Goal: Information Seeking & Learning: Learn about a topic

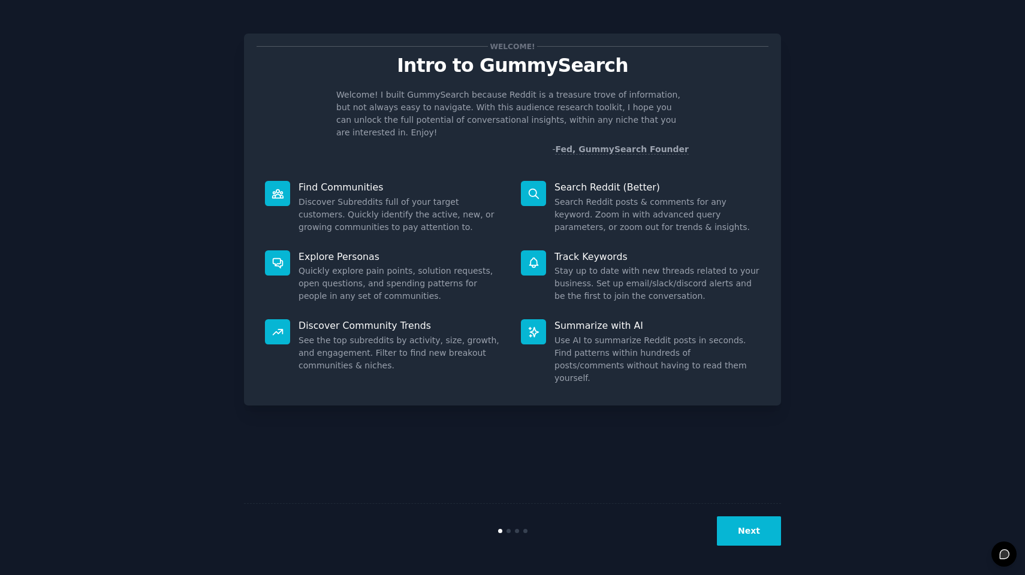
click at [753, 535] on button "Next" at bounding box center [749, 531] width 64 height 29
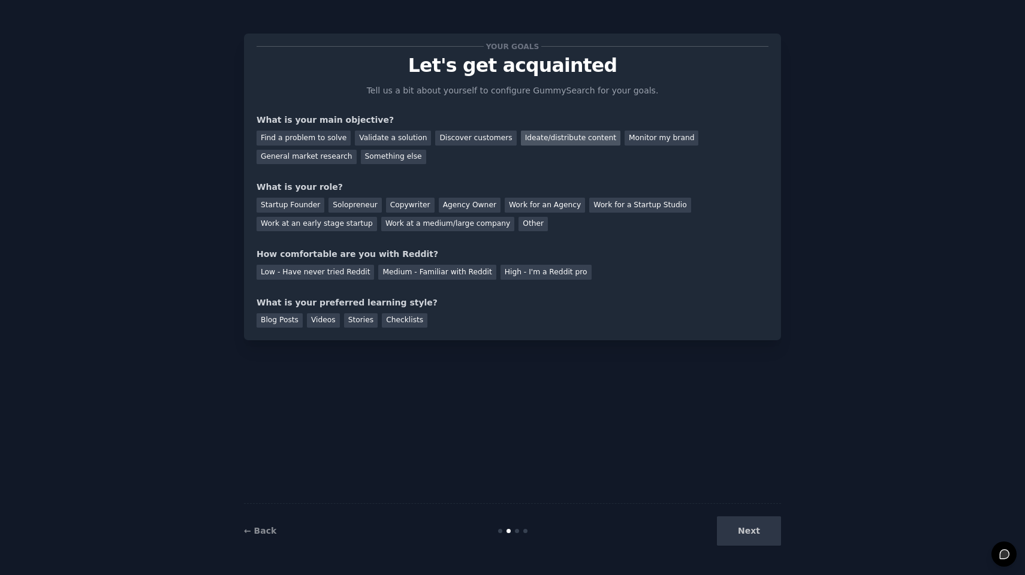
click at [524, 143] on div "Ideate/distribute content" at bounding box center [570, 138] width 99 height 15
click at [659, 134] on div "Monitor my brand" at bounding box center [661, 138] width 74 height 15
click at [333, 160] on div "General market research" at bounding box center [306, 157] width 100 height 15
click at [518, 227] on div "Other" at bounding box center [532, 224] width 29 height 15
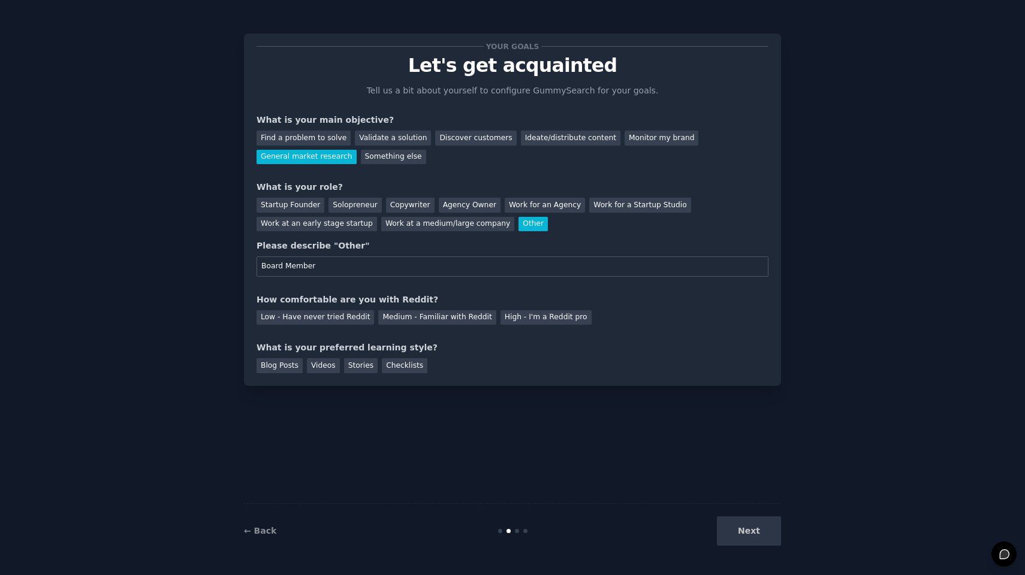
type input "Board Member"
click at [630, 320] on div "Low - Have never tried Reddit Medium - Familiar with Reddit High - I'm a Reddit…" at bounding box center [512, 315] width 512 height 19
click at [460, 315] on div "Medium - Familiar with Reddit" at bounding box center [436, 317] width 117 height 15
click at [327, 363] on div "Videos" at bounding box center [323, 365] width 33 height 15
click at [730, 532] on button "Next" at bounding box center [749, 531] width 64 height 29
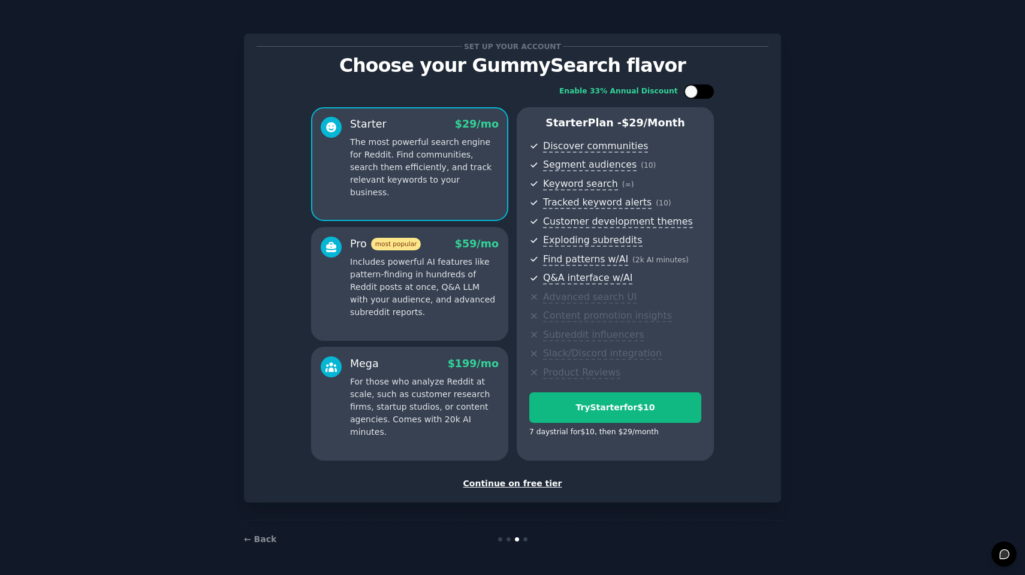
click at [707, 96] on div at bounding box center [699, 91] width 30 height 14
checkbox input "true"
